Goal: Transaction & Acquisition: Purchase product/service

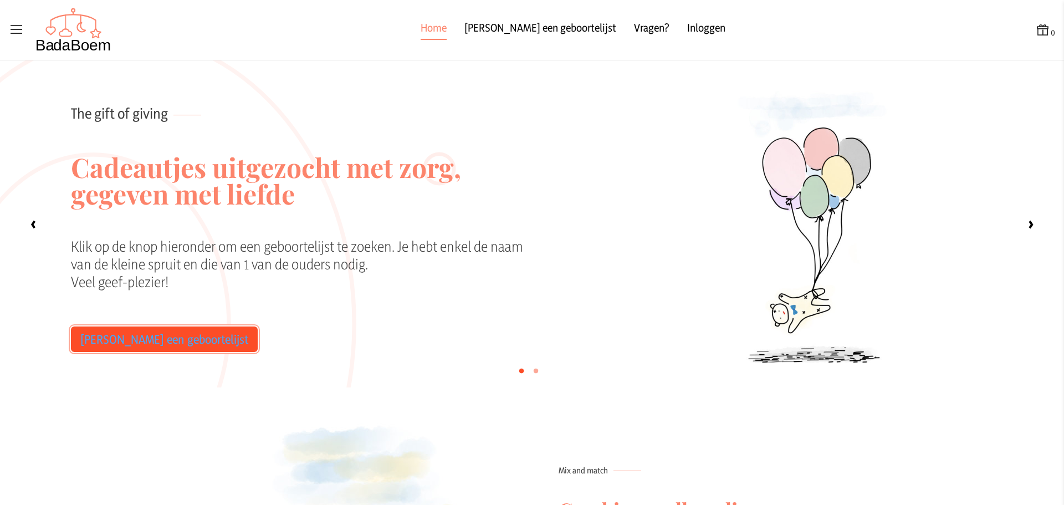
click at [101, 349] on link "[PERSON_NAME] een geboortelijst" at bounding box center [164, 338] width 187 height 25
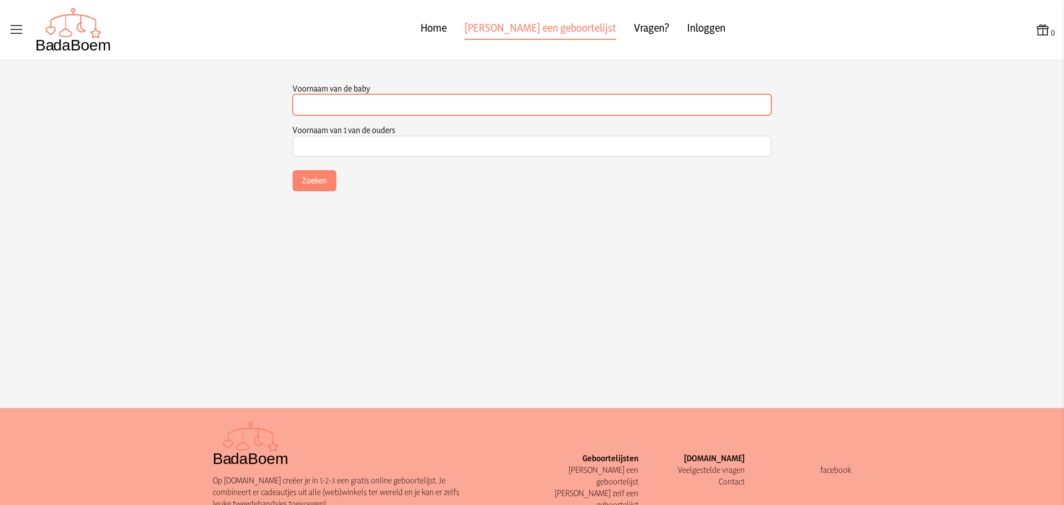
click at [341, 109] on input "Voornaam van de baby" at bounding box center [532, 104] width 479 height 21
type input "[PERSON_NAME]"
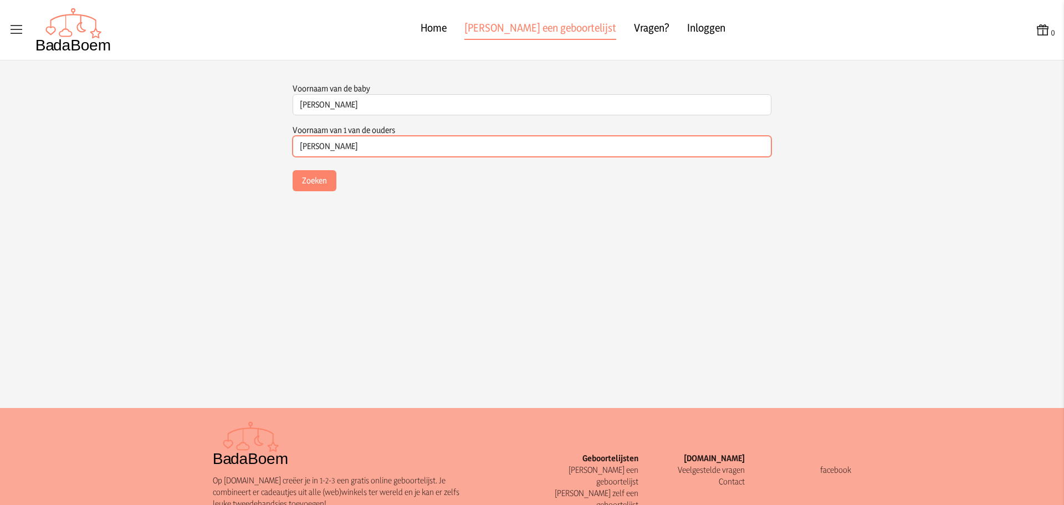
type input "[PERSON_NAME]"
click at [293, 170] on button "Zoeken" at bounding box center [315, 180] width 44 height 21
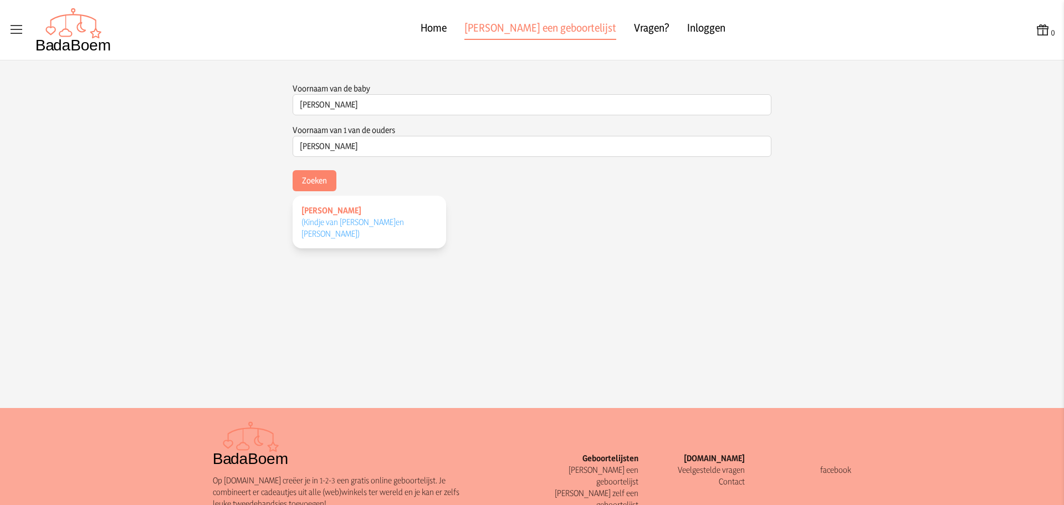
click at [350, 217] on span "(Kindje van [PERSON_NAME] en [PERSON_NAME] )" at bounding box center [352, 228] width 102 height 22
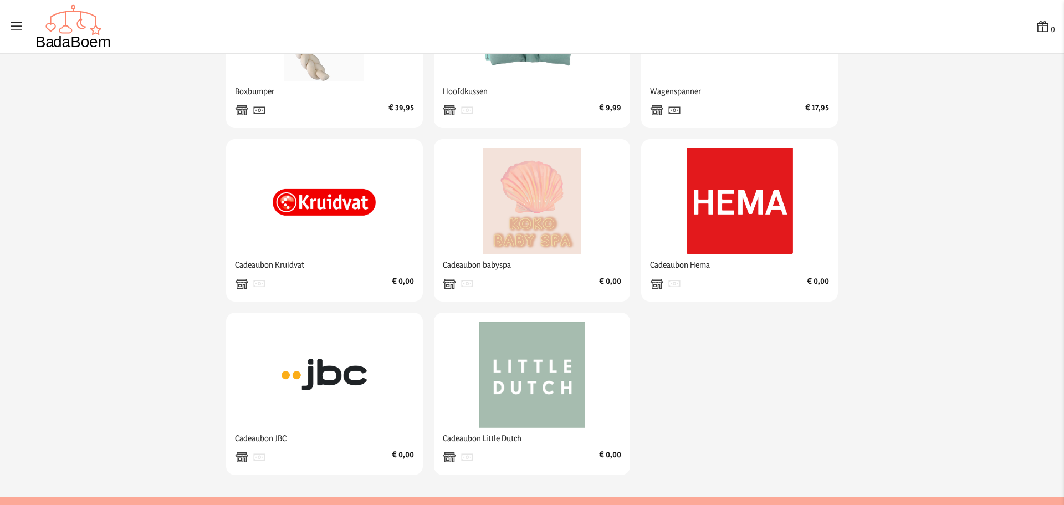
scroll to position [1108, 0]
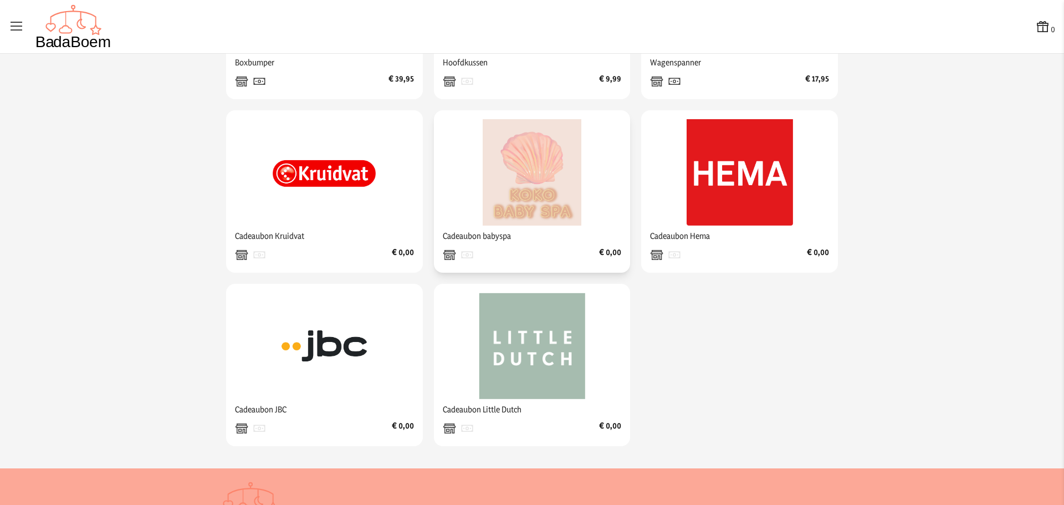
click at [545, 199] on img at bounding box center [532, 172] width 106 height 106
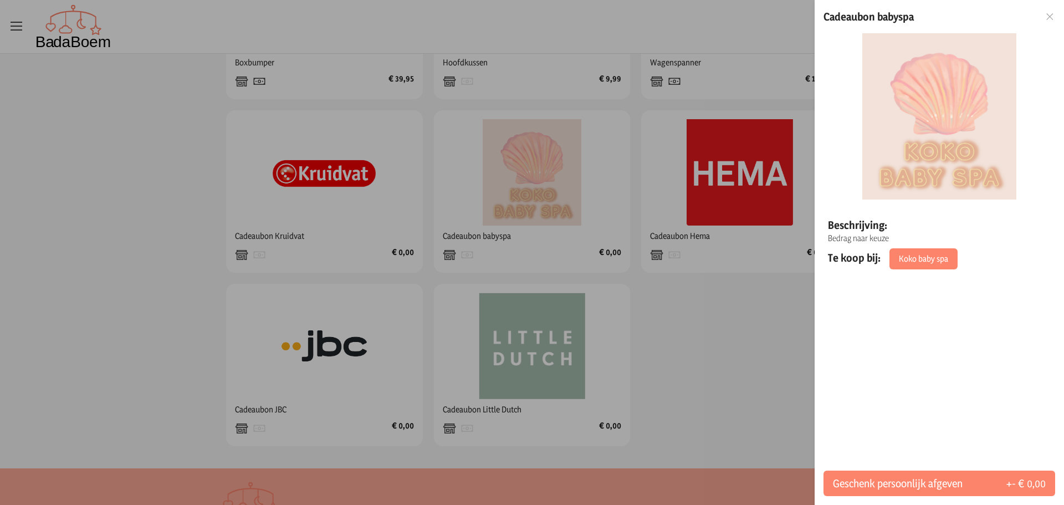
click at [650, 344] on div at bounding box center [532, 252] width 1064 height 505
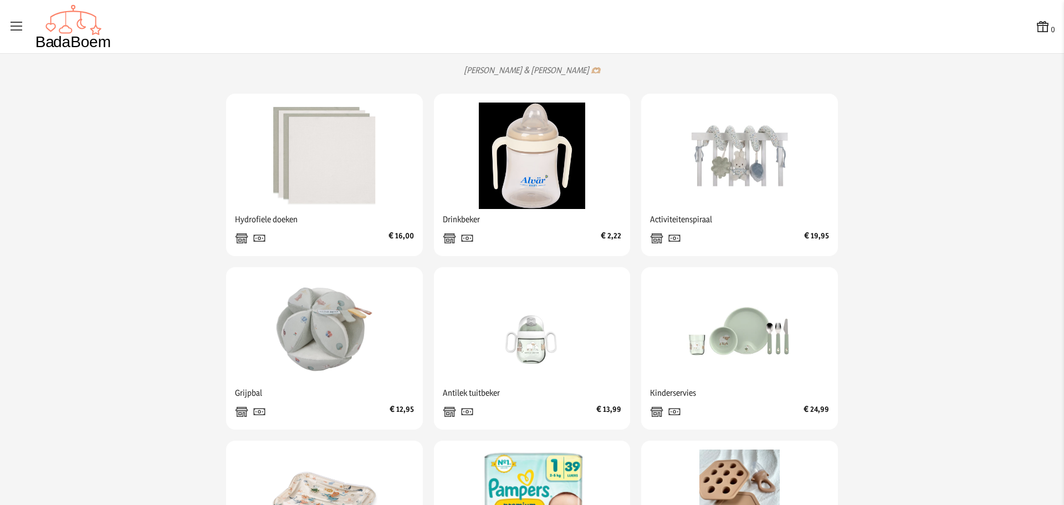
scroll to position [277, 0]
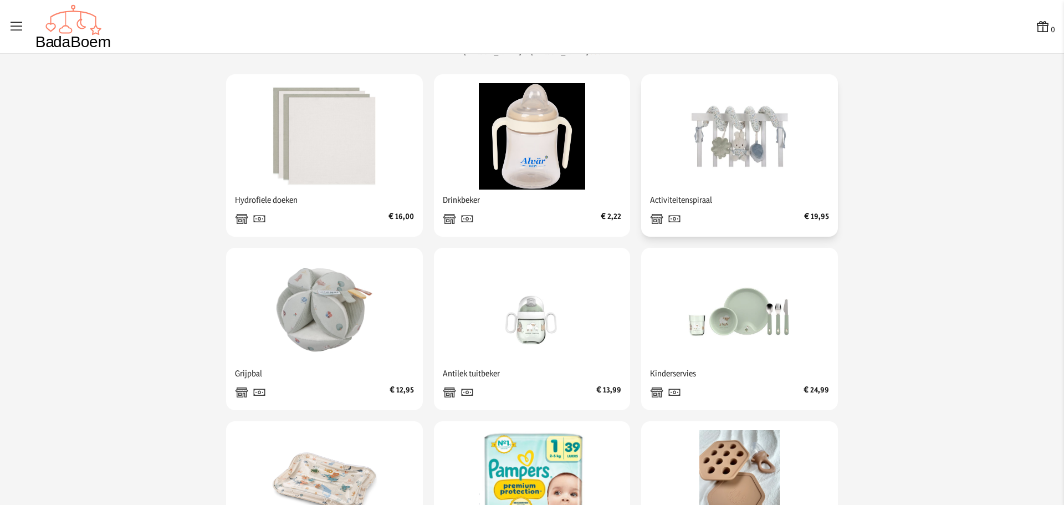
click at [747, 157] on img at bounding box center [739, 136] width 106 height 106
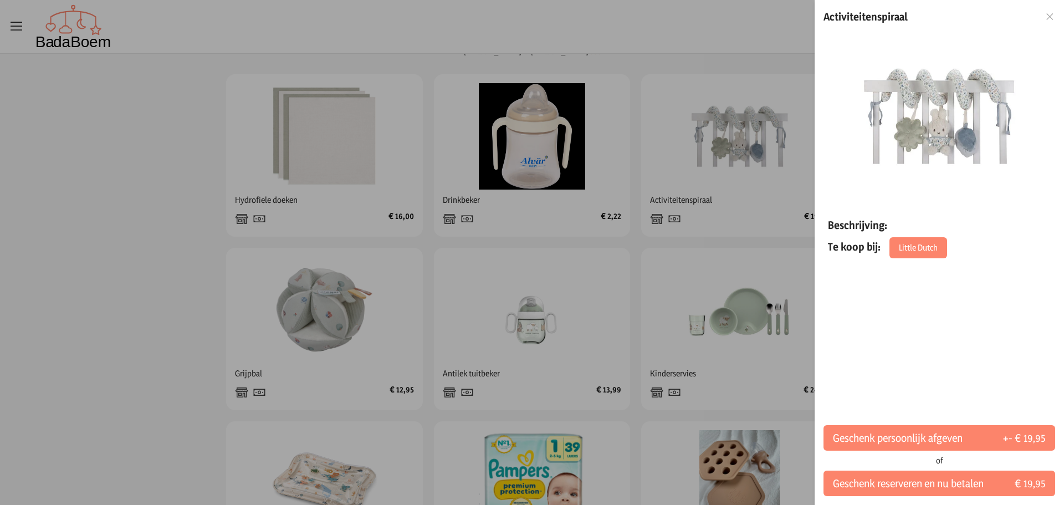
click at [1049, 17] on icon at bounding box center [1049, 17] width 11 height 8
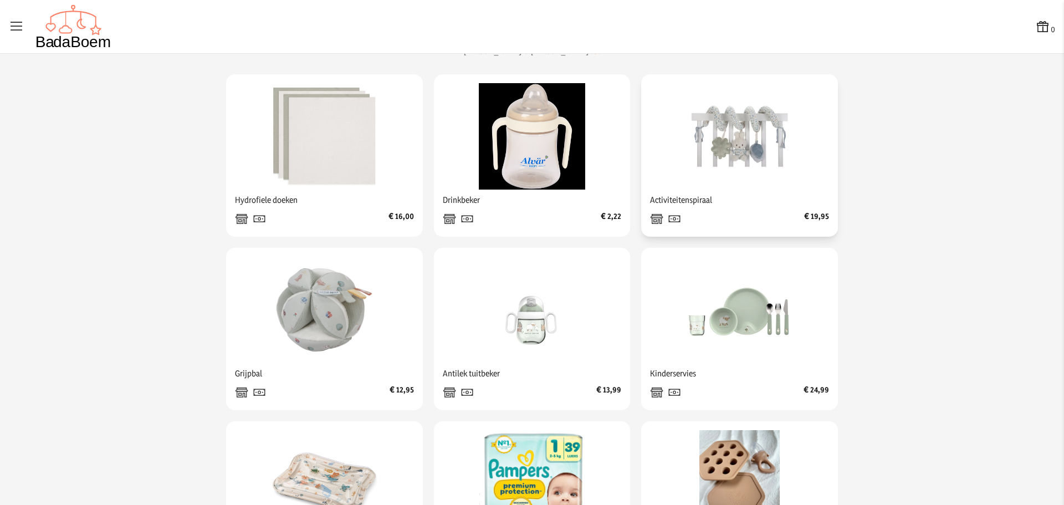
click at [743, 189] on img at bounding box center [739, 136] width 106 height 106
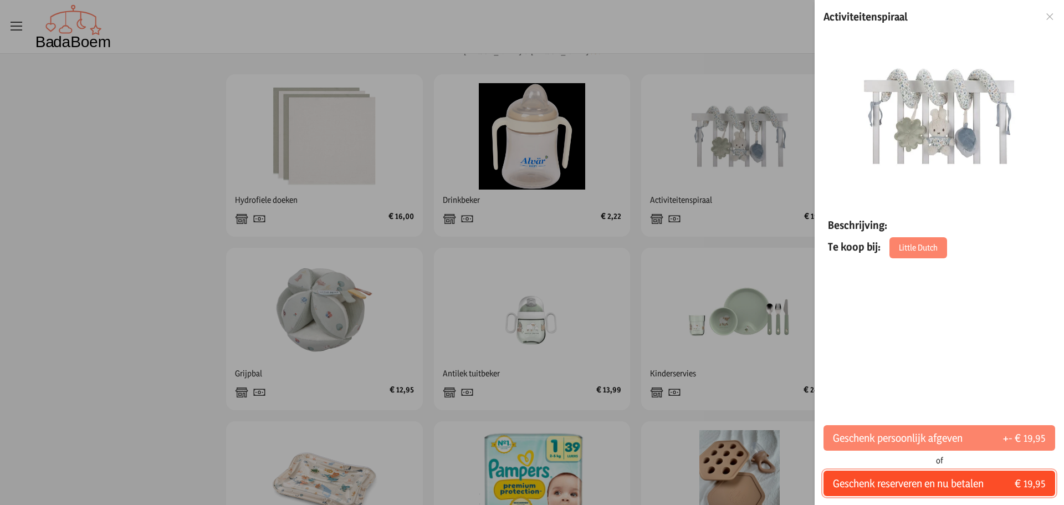
click at [848, 479] on span "Geschenk reserveren en nu betalen" at bounding box center [908, 483] width 151 height 16
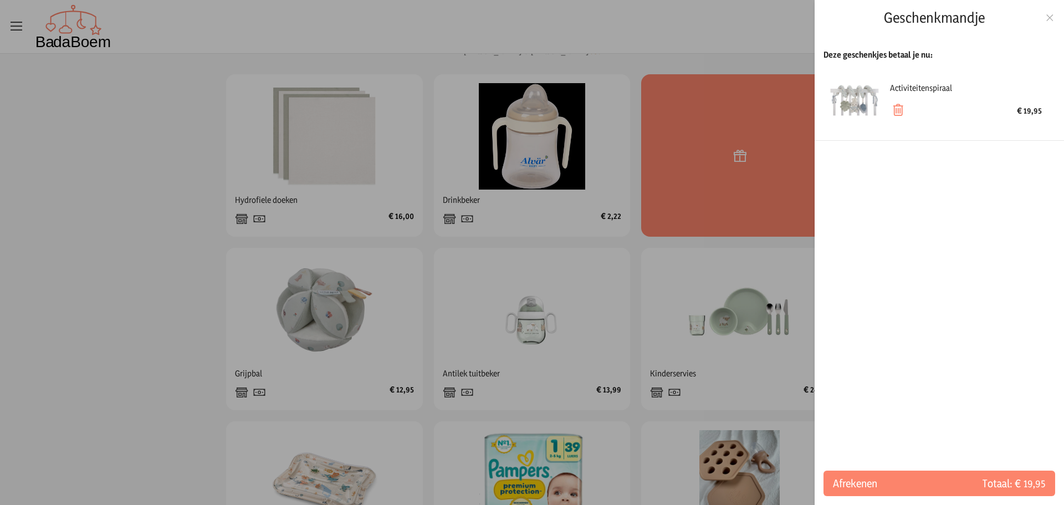
click at [257, 339] on div at bounding box center [532, 252] width 1064 height 505
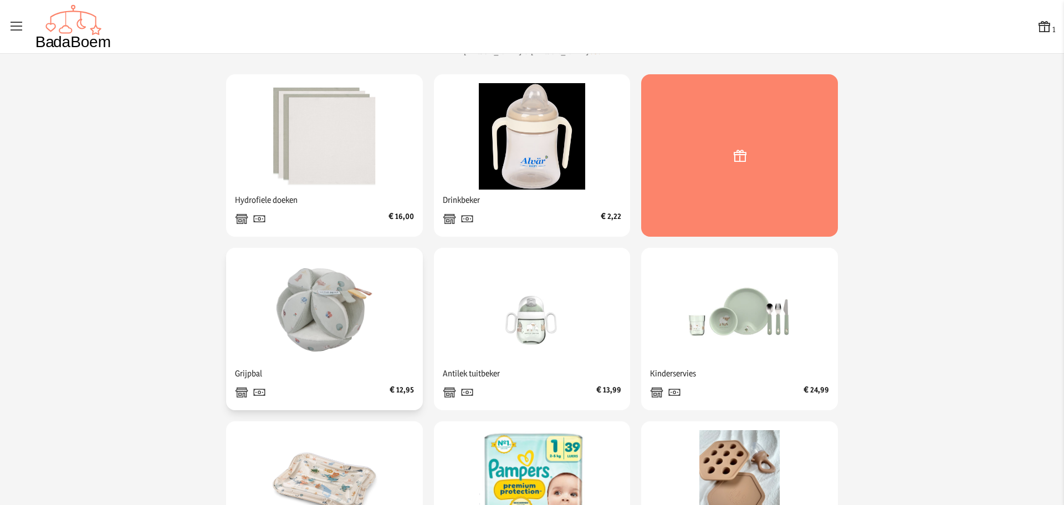
click at [310, 347] on img at bounding box center [324, 310] width 106 height 106
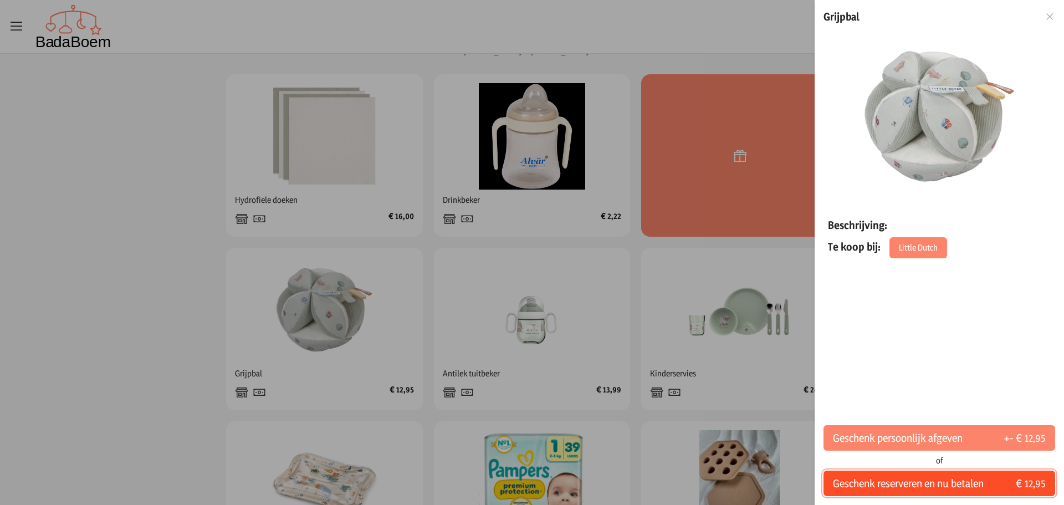
click at [930, 484] on span "Geschenk reserveren en nu betalen" at bounding box center [908, 483] width 151 height 16
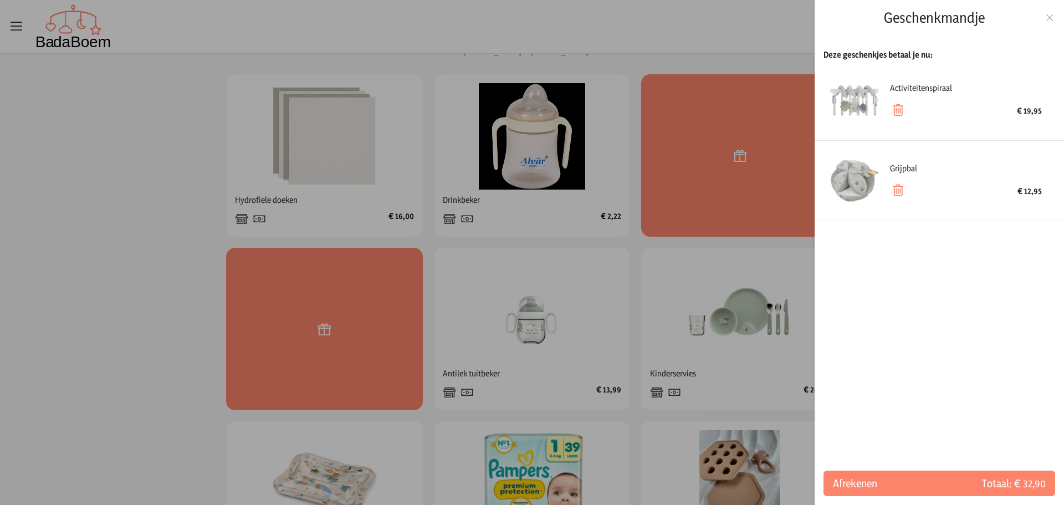
click at [101, 343] on div at bounding box center [532, 252] width 1064 height 505
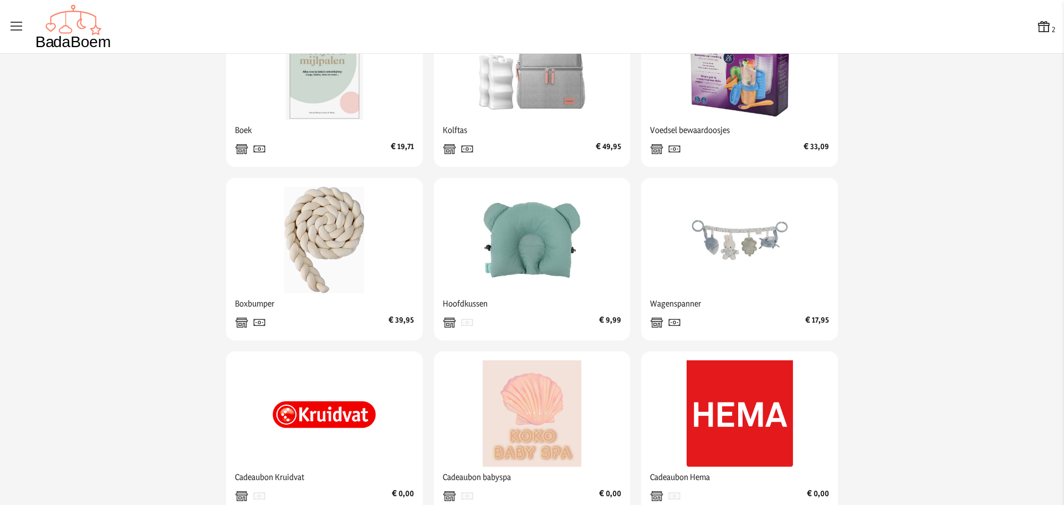
scroll to position [886, 0]
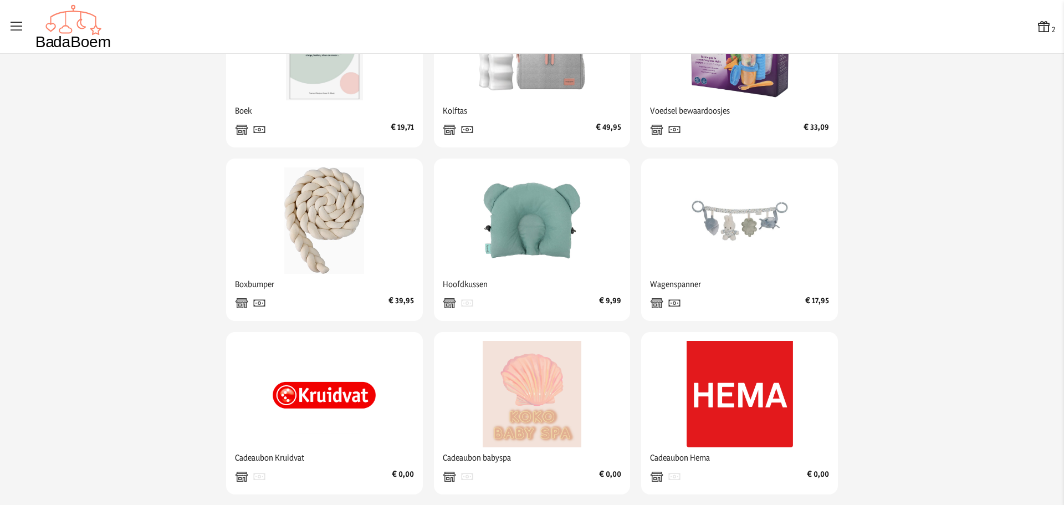
click at [1036, 28] on icon at bounding box center [1044, 27] width 16 height 16
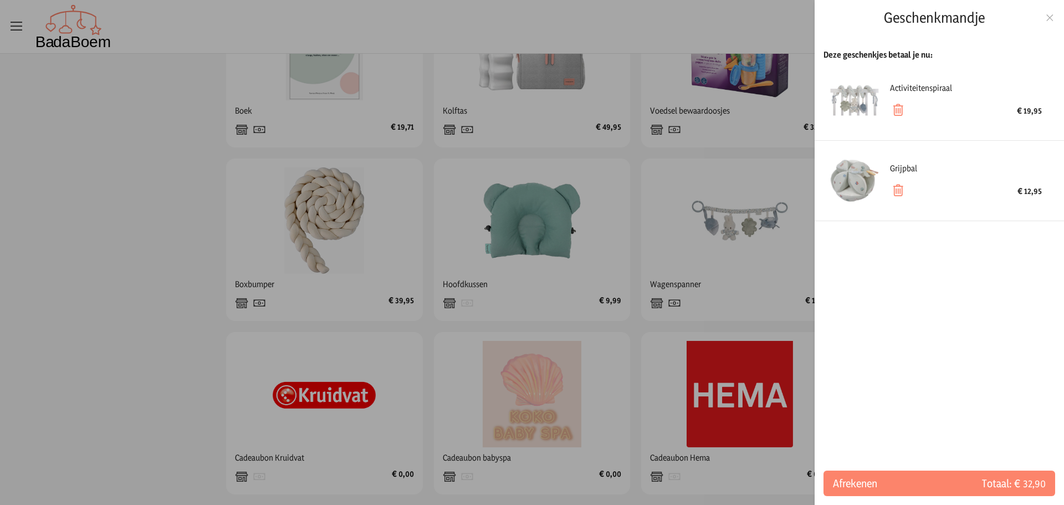
click at [757, 245] on div at bounding box center [532, 252] width 1064 height 505
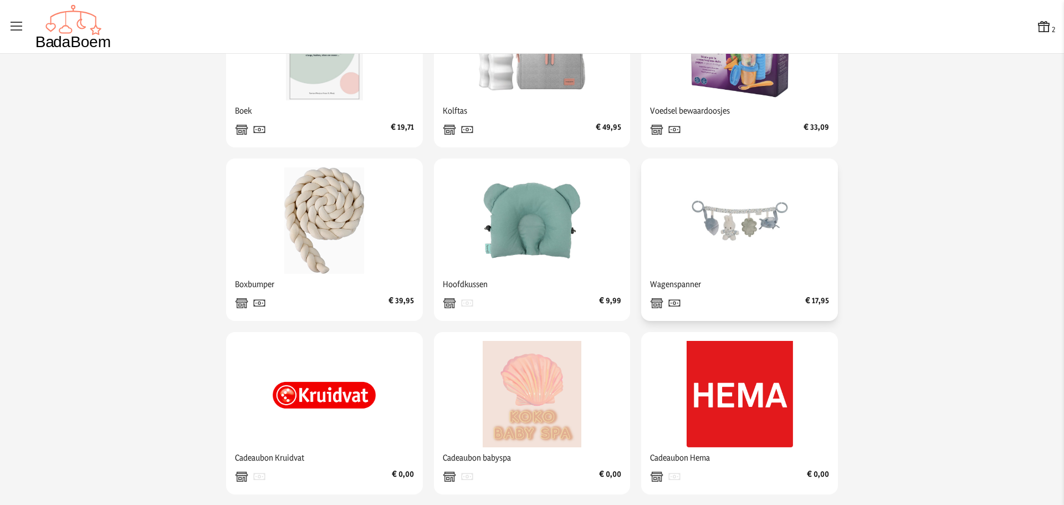
click at [724, 242] on img at bounding box center [739, 220] width 106 height 106
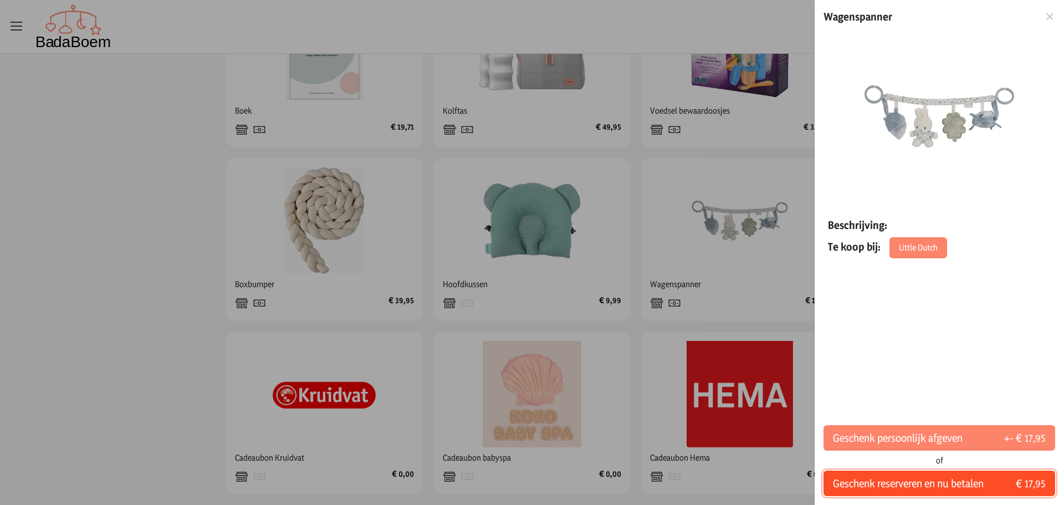
click at [885, 479] on span "Geschenk reserveren en nu betalen" at bounding box center [908, 483] width 151 height 16
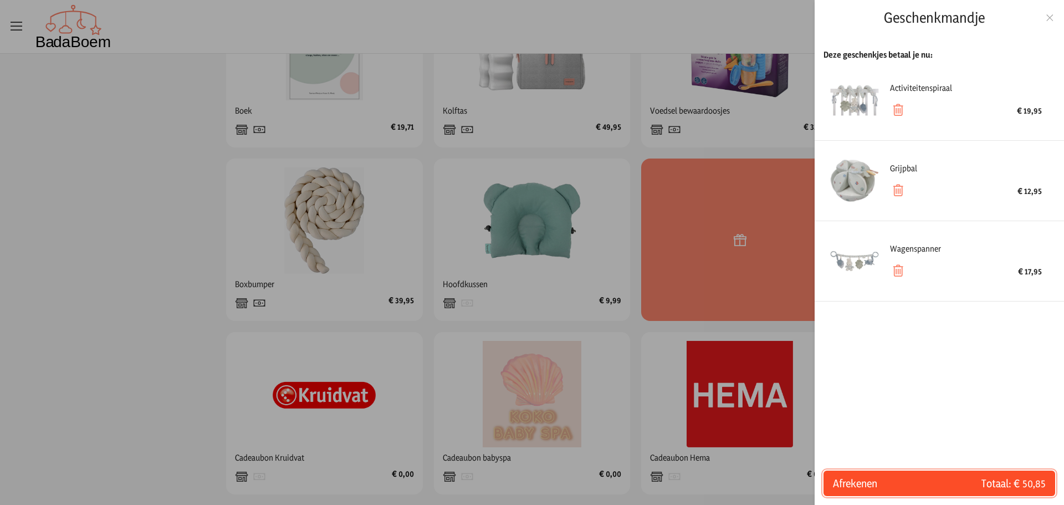
click at [915, 479] on span "Afrekenen" at bounding box center [886, 483] width 106 height 16
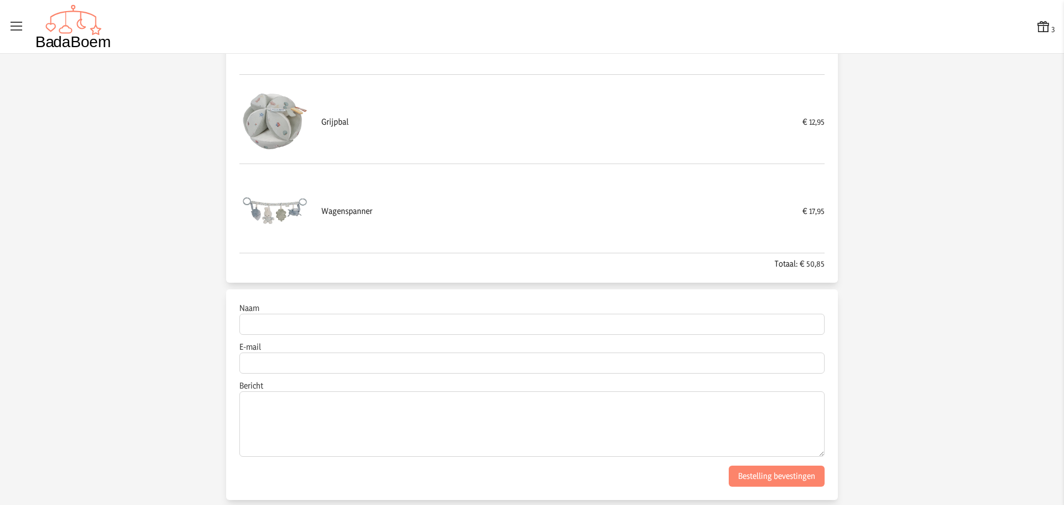
scroll to position [139, 0]
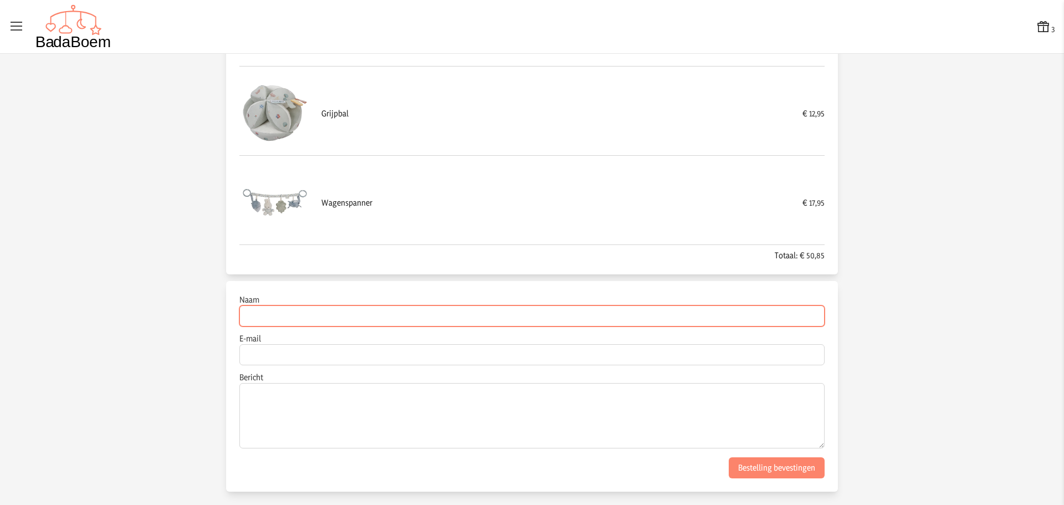
click at [534, 307] on input "Naam" at bounding box center [531, 315] width 585 height 21
type input "[PERSON_NAME]"
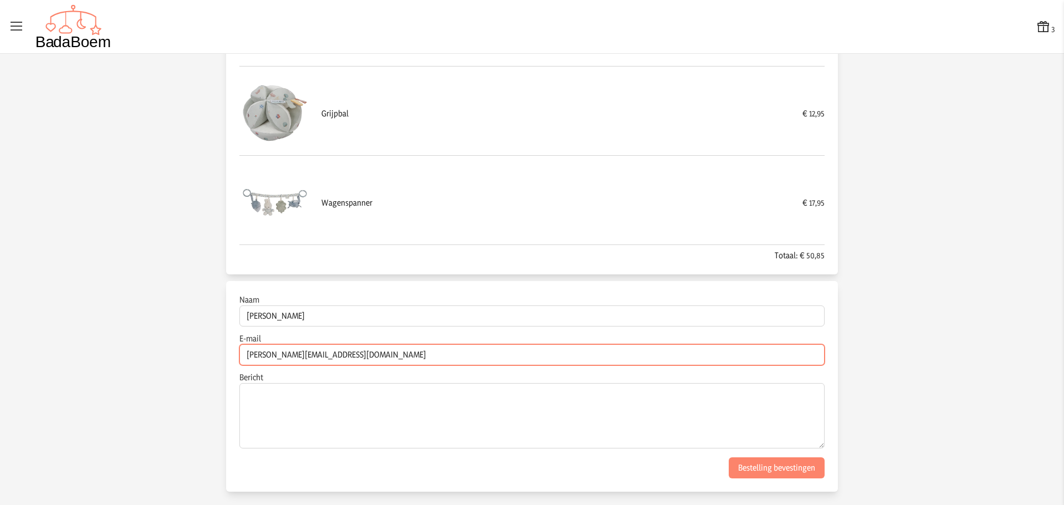
type input "[PERSON_NAME][EMAIL_ADDRESS][DOMAIN_NAME]"
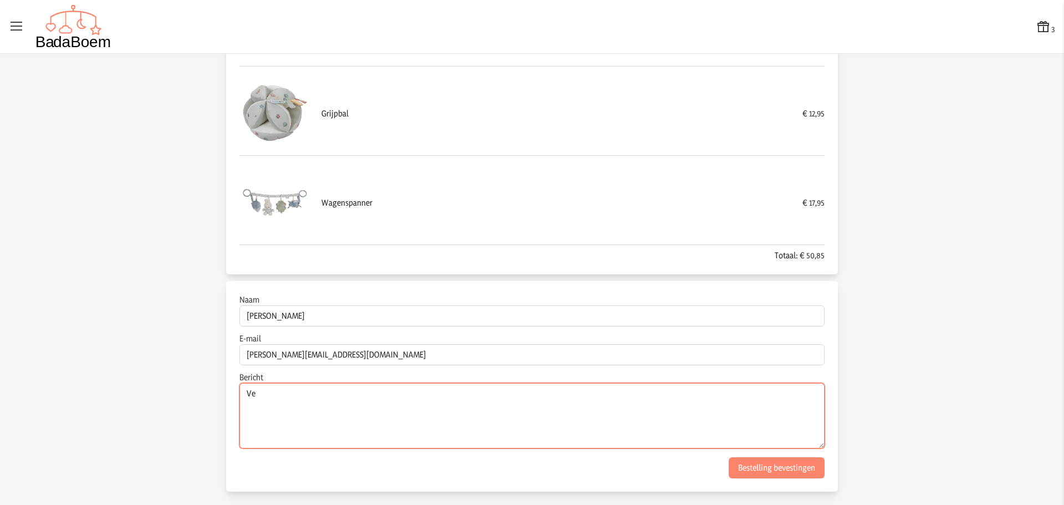
type textarea "V"
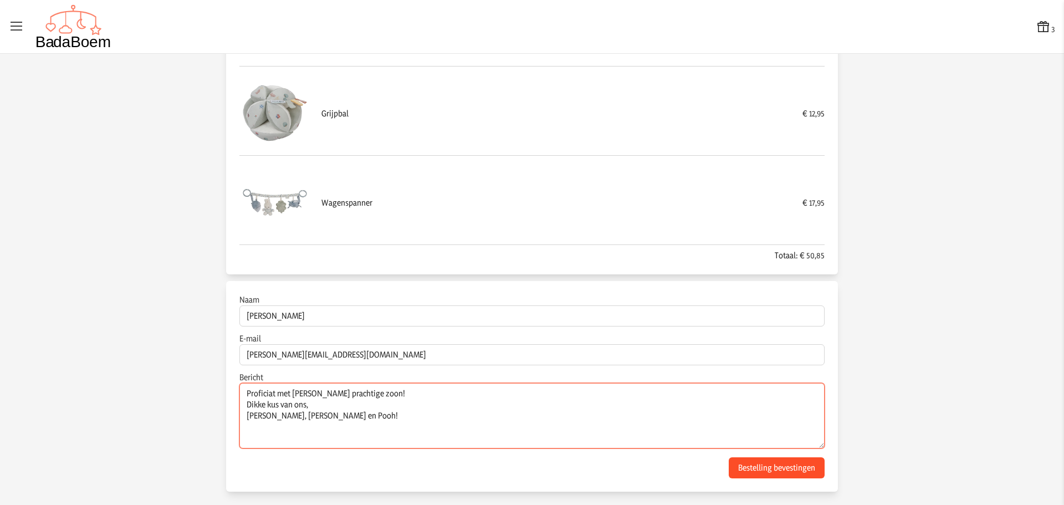
type textarea "Proficiat met [PERSON_NAME] prachtige zoon! Dikke kus van ons, [PERSON_NAME], […"
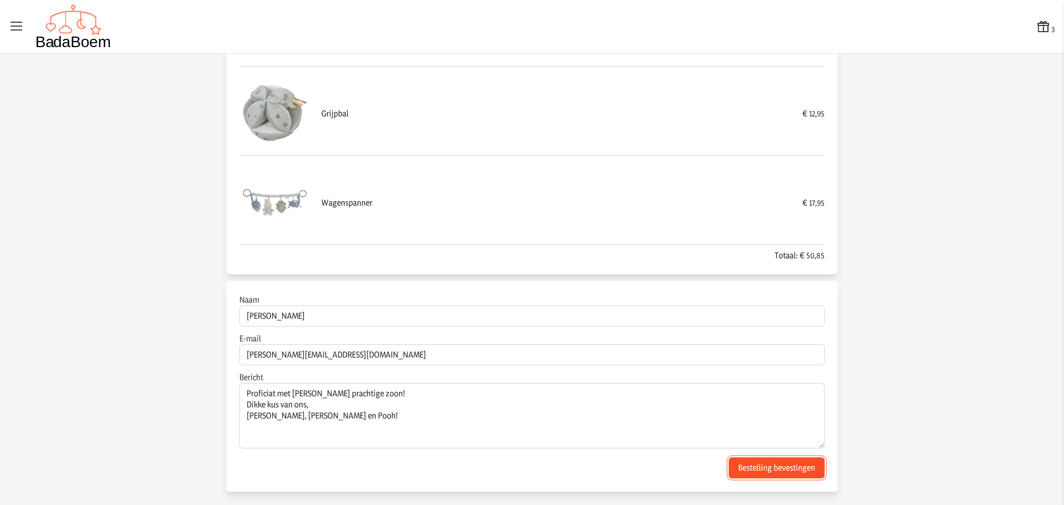
click at [758, 473] on button "Bestelling bevestingen" at bounding box center [777, 467] width 96 height 21
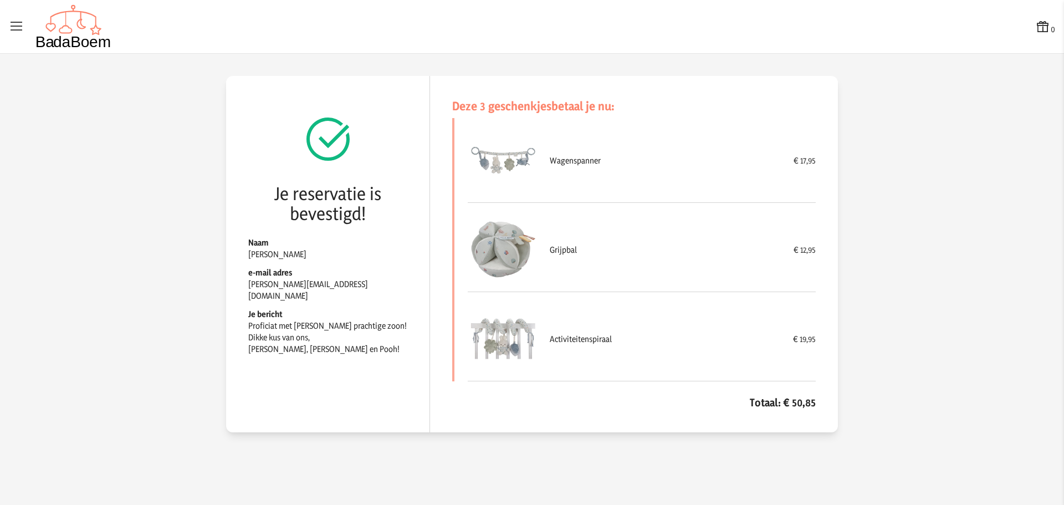
click at [770, 399] on h4 "Totaal: € 50,85" at bounding box center [633, 402] width 363 height 16
click at [532, 163] on img at bounding box center [503, 160] width 71 height 71
click at [489, 166] on img at bounding box center [503, 160] width 71 height 71
